Goal: Transaction & Acquisition: Purchase product/service

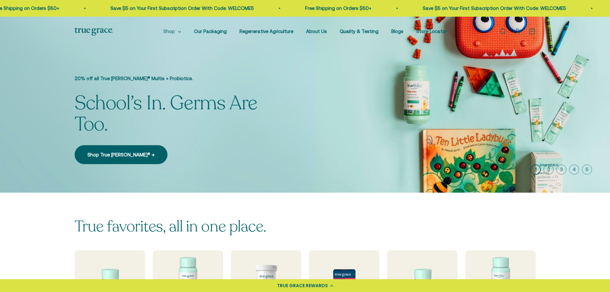
click at [163, 35] on summary "Shop" at bounding box center [172, 32] width 18 height 8
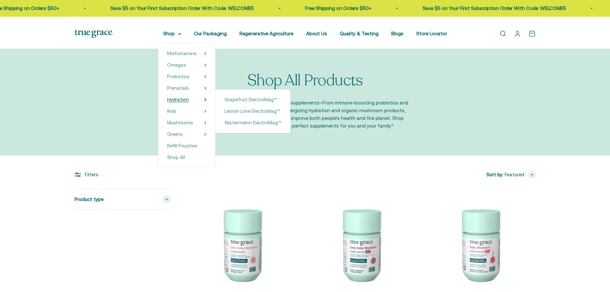
click at [172, 102] on span "Hydration" at bounding box center [178, 99] width 22 height 5
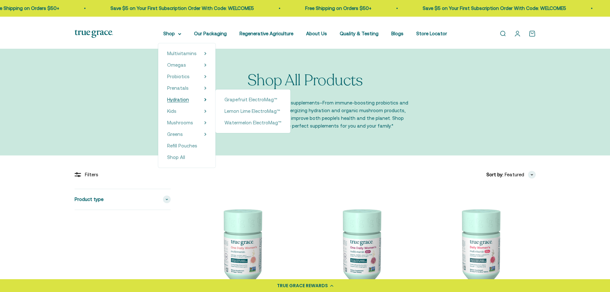
click at [171, 102] on span "Hydration" at bounding box center [178, 99] width 22 height 5
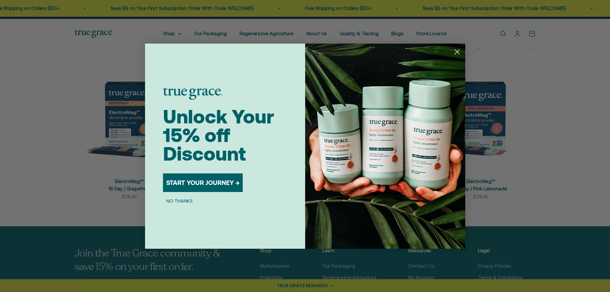
click at [458, 52] on circle "Close dialog" at bounding box center [457, 51] width 11 height 11
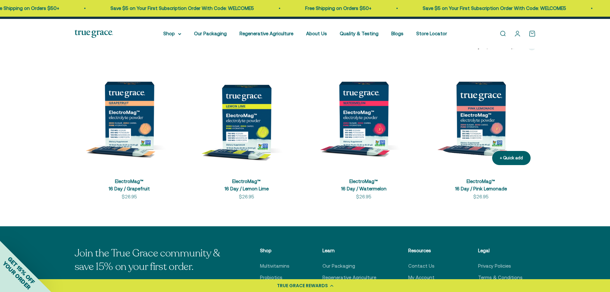
click at [491, 142] on img at bounding box center [481, 116] width 110 height 110
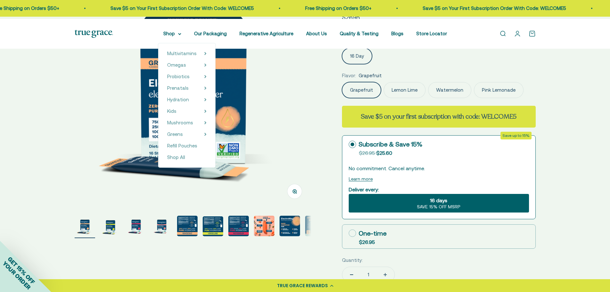
scroll to position [96, 0]
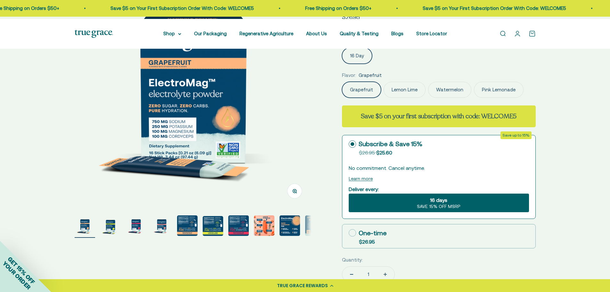
click at [474, 98] on label "Pink Lemonade" at bounding box center [499, 90] width 50 height 16
click at [342, 82] on input "Pink Lemonade" at bounding box center [342, 81] width 0 height 0
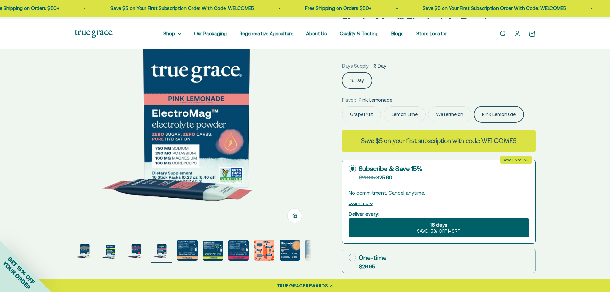
scroll to position [32, 0]
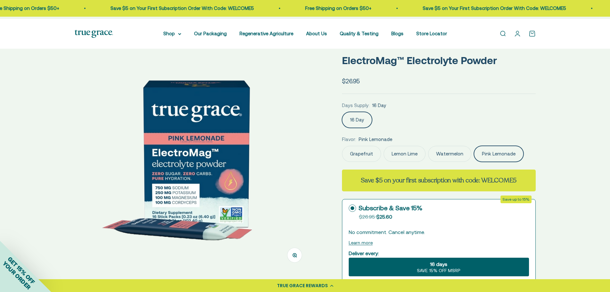
click at [367, 162] on label "Grapefruit" at bounding box center [361, 154] width 39 height 16
click at [342, 146] on input "Grapefruit" at bounding box center [342, 145] width 0 height 0
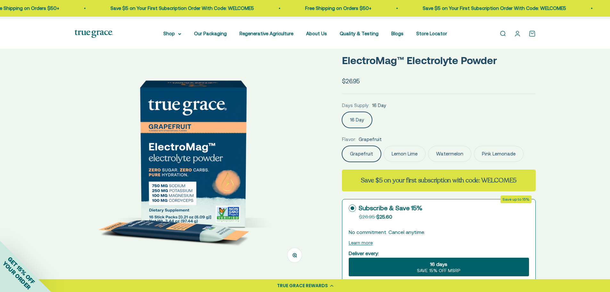
click at [408, 162] on label "Lemon Lime" at bounding box center [405, 154] width 42 height 16
click at [342, 146] on input "Lemon Lime" at bounding box center [342, 145] width 0 height 0
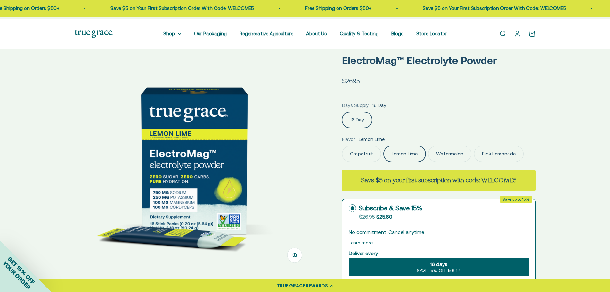
click at [460, 162] on label "Watermelon" at bounding box center [449, 154] width 43 height 16
click at [342, 146] on input "Watermelon" at bounding box center [342, 145] width 0 height 0
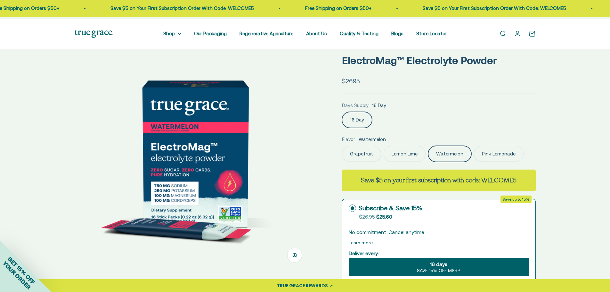
click at [474, 162] on label "Pink Lemonade" at bounding box center [499, 154] width 50 height 16
click at [342, 146] on input "Pink Lemonade" at bounding box center [342, 145] width 0 height 0
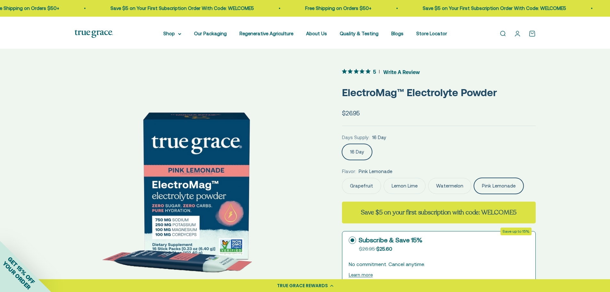
click at [367, 194] on label "Grapefruit" at bounding box center [361, 186] width 39 height 16
click at [342, 178] on input "Grapefruit" at bounding box center [342, 177] width 0 height 0
